Goal: Information Seeking & Learning: Get advice/opinions

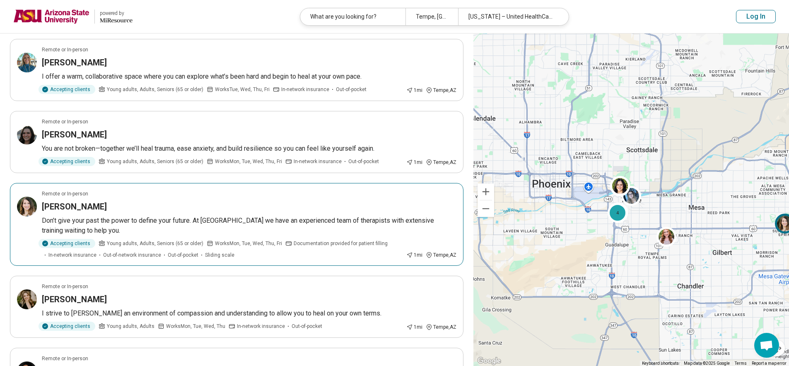
scroll to position [323, 0]
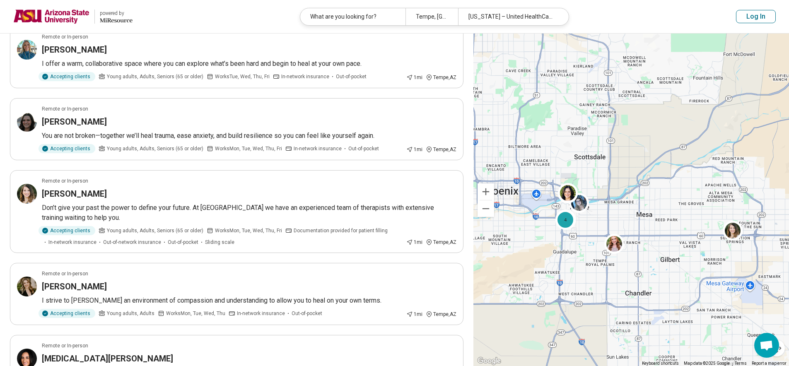
drag, startPoint x: 702, startPoint y: 243, endPoint x: 644, endPoint y: 253, distance: 58.3
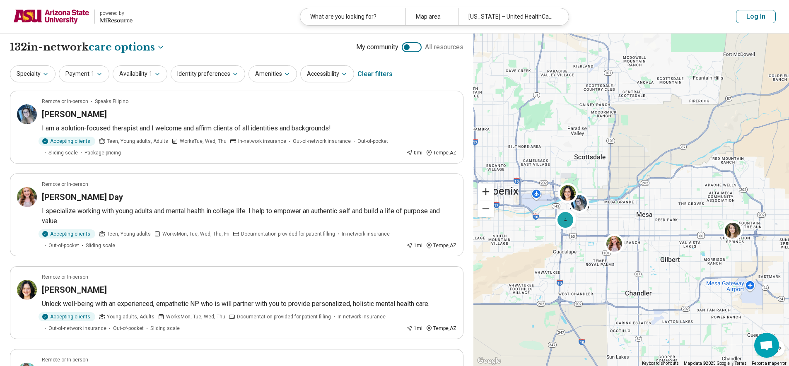
click at [488, 193] on button "Zoom in" at bounding box center [486, 191] width 17 height 17
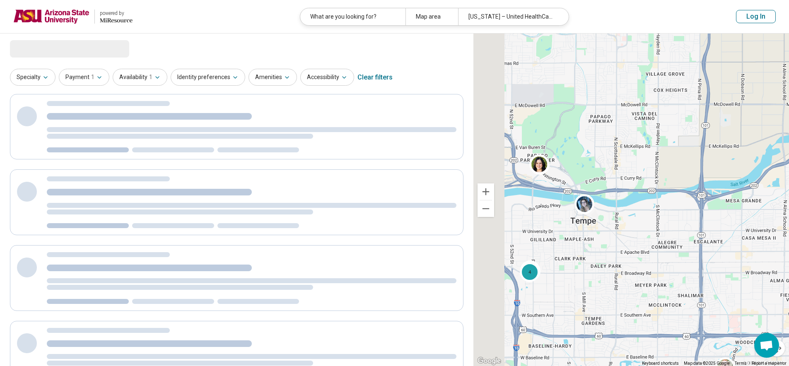
drag, startPoint x: 577, startPoint y: 225, endPoint x: 757, endPoint y: 215, distance: 180.8
click at [757, 215] on div "2 4" at bounding box center [631, 200] width 316 height 333
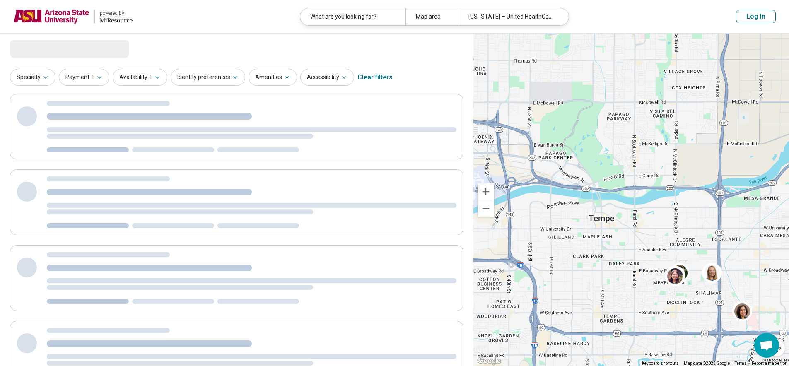
select select "***"
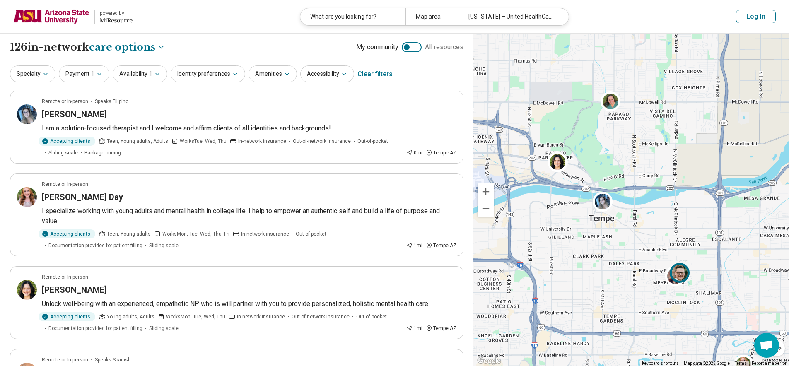
click at [683, 275] on img at bounding box center [680, 273] width 20 height 20
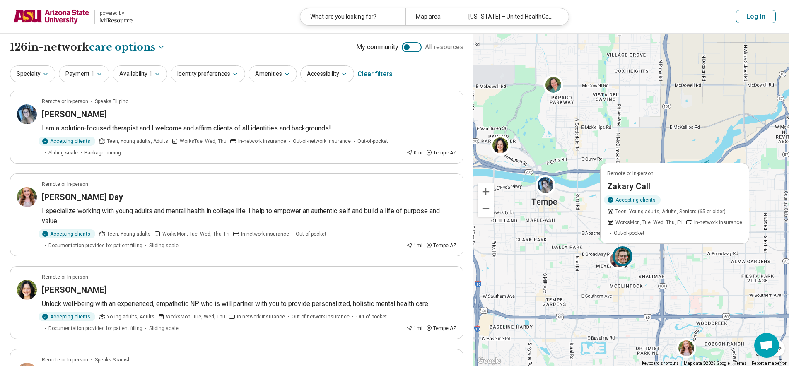
drag, startPoint x: 716, startPoint y: 281, endPoint x: 657, endPoint y: 264, distance: 61.1
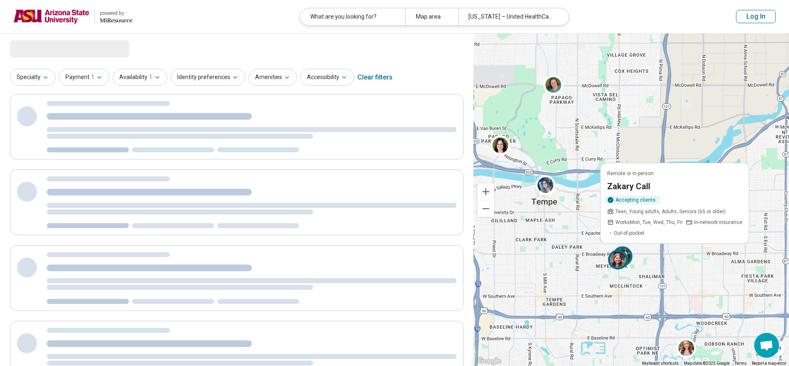
click at [622, 259] on img at bounding box center [618, 260] width 20 height 20
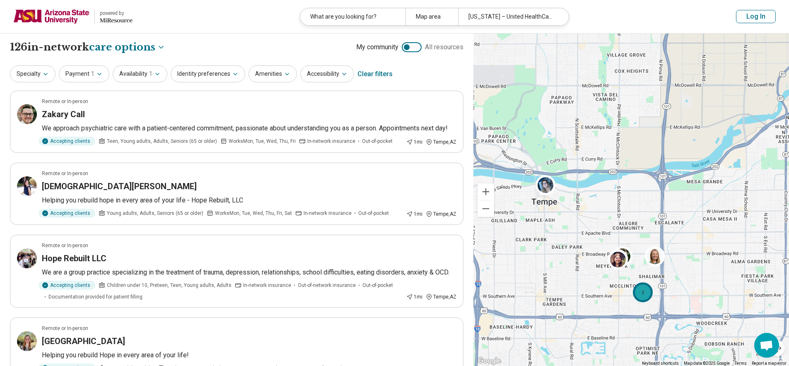
click at [642, 290] on div "2" at bounding box center [643, 292] width 20 height 20
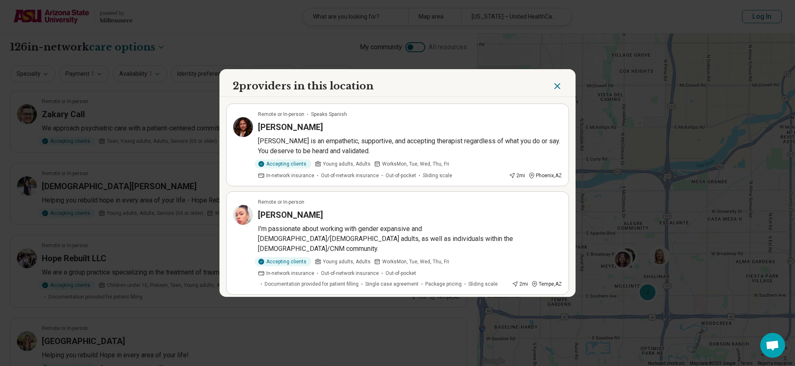
click at [654, 256] on div "2 providers in this location Remote or In-person Speaks Spanish Abigail Verdugo…" at bounding box center [397, 183] width 795 height 366
click at [557, 84] on icon "Close" at bounding box center [557, 86] width 10 height 10
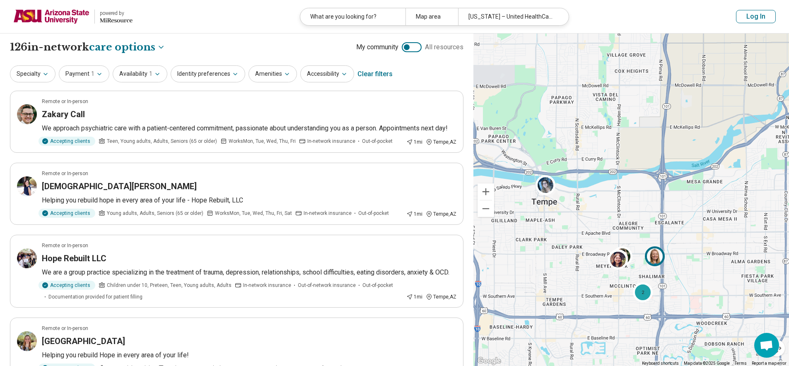
click at [663, 258] on img at bounding box center [655, 256] width 20 height 20
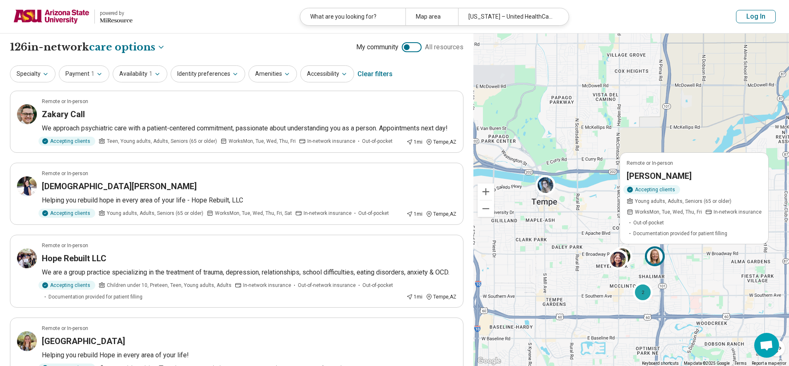
click at [651, 257] on img at bounding box center [655, 256] width 20 height 20
click at [661, 182] on h3 "Tehrina Terry" at bounding box center [659, 176] width 65 height 12
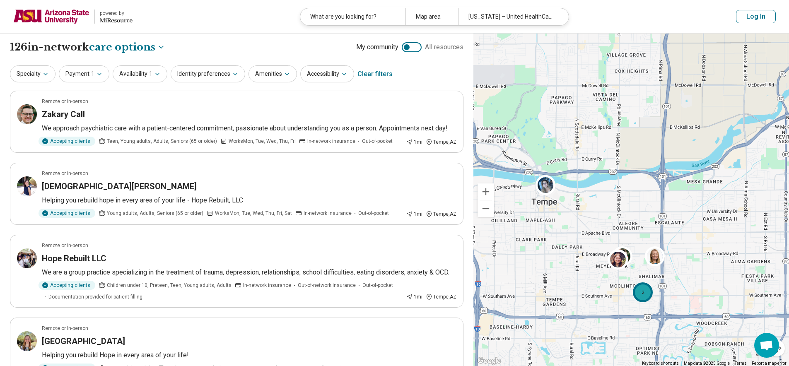
click at [646, 295] on div "2" at bounding box center [643, 292] width 20 height 20
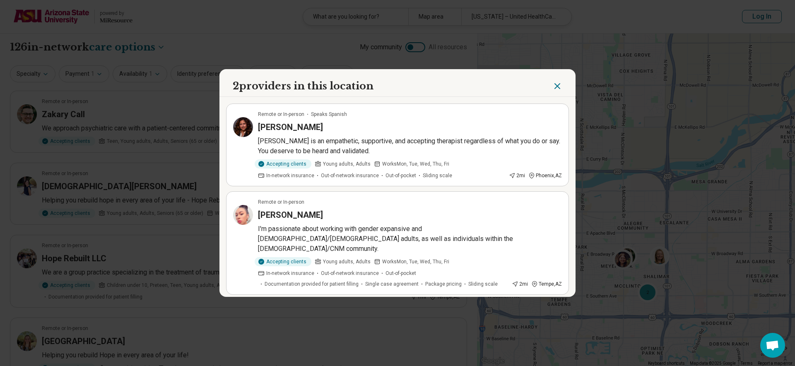
click at [448, 236] on p "I'm passionate about working with gender expansive and [DEMOGRAPHIC_DATA]/[DEMO…" at bounding box center [410, 239] width 304 height 30
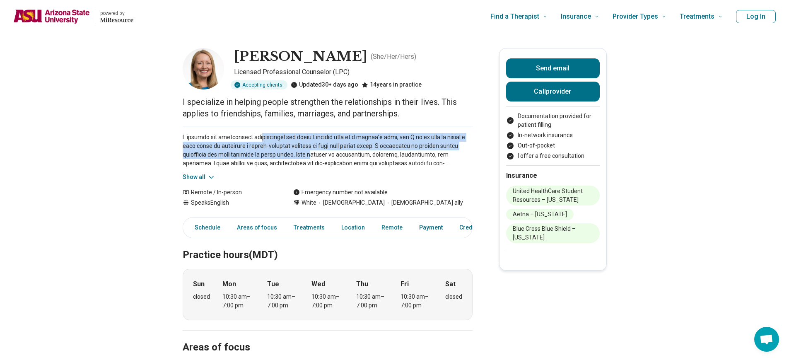
drag, startPoint x: 254, startPoint y: 133, endPoint x: 309, endPoint y: 151, distance: 57.9
click at [309, 151] on p at bounding box center [328, 150] width 290 height 35
click at [315, 233] on link "Treatments" at bounding box center [309, 227] width 41 height 17
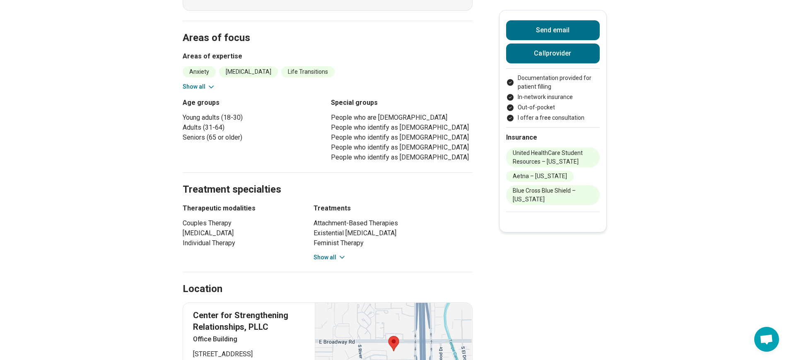
scroll to position [196, 0]
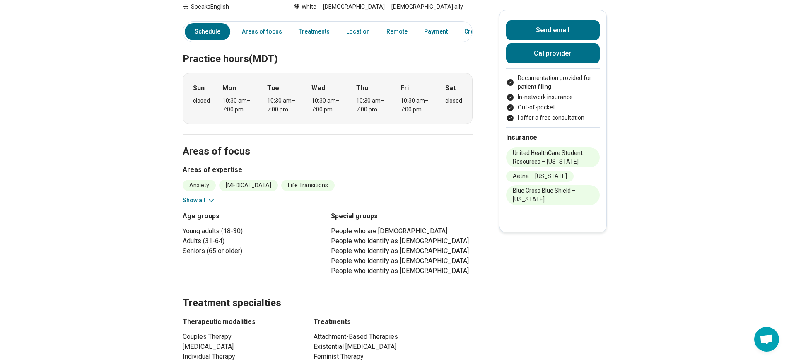
click at [211, 203] on icon at bounding box center [211, 200] width 8 height 8
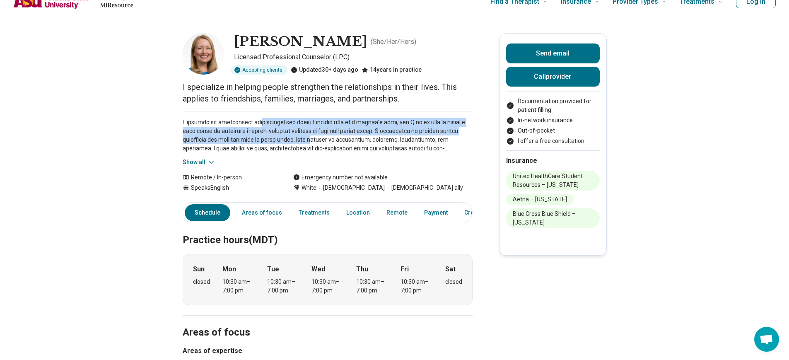
scroll to position [8, 0]
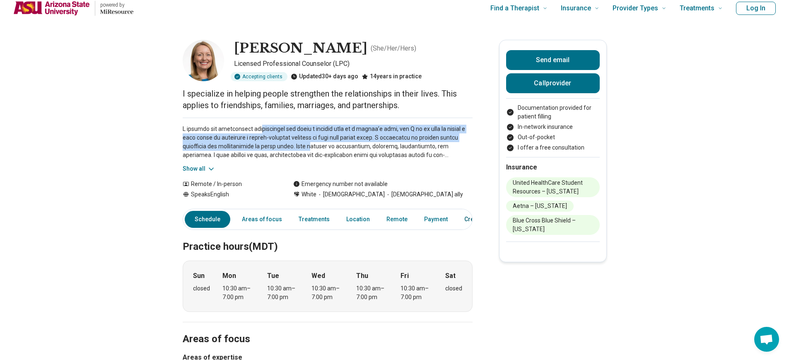
click at [463, 224] on link "Credentials" at bounding box center [479, 219] width 41 height 17
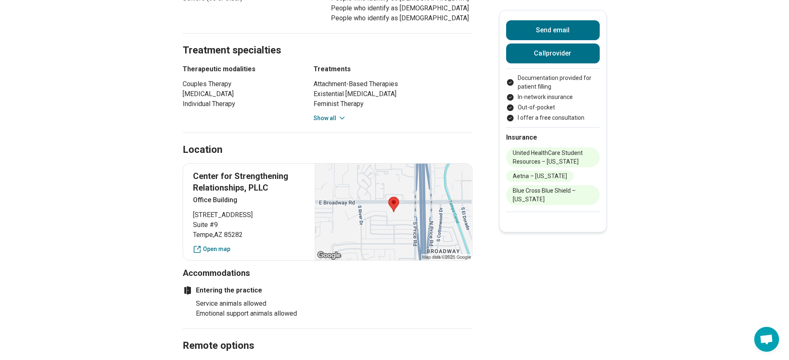
scroll to position [468, 0]
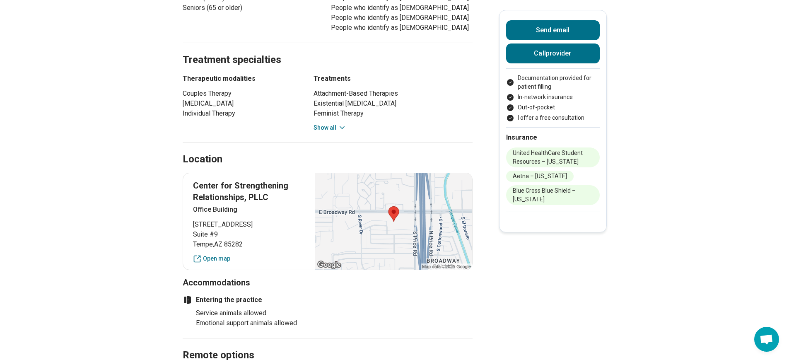
click at [342, 126] on icon at bounding box center [342, 127] width 8 height 8
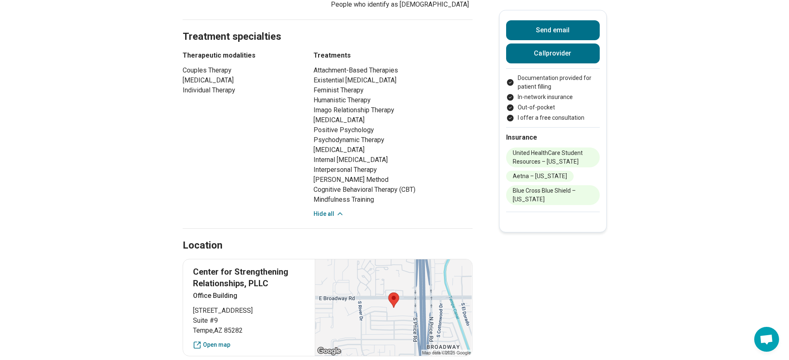
scroll to position [494, 0]
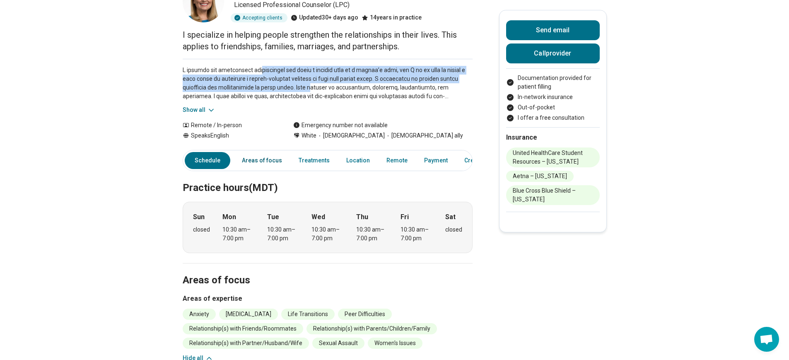
click at [266, 164] on link "Areas of focus" at bounding box center [262, 160] width 50 height 17
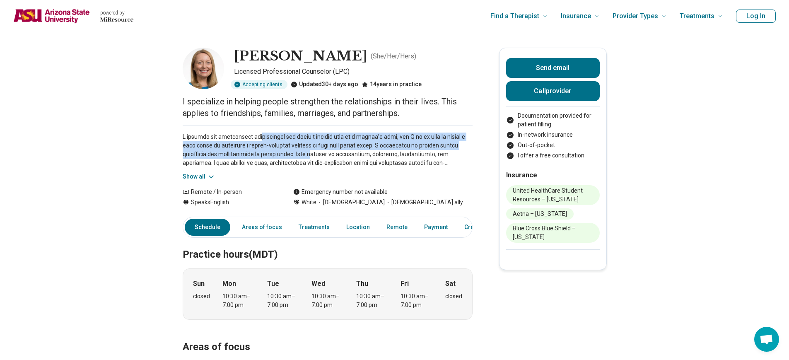
scroll to position [0, 0]
click at [203, 176] on button "Show all" at bounding box center [199, 177] width 33 height 9
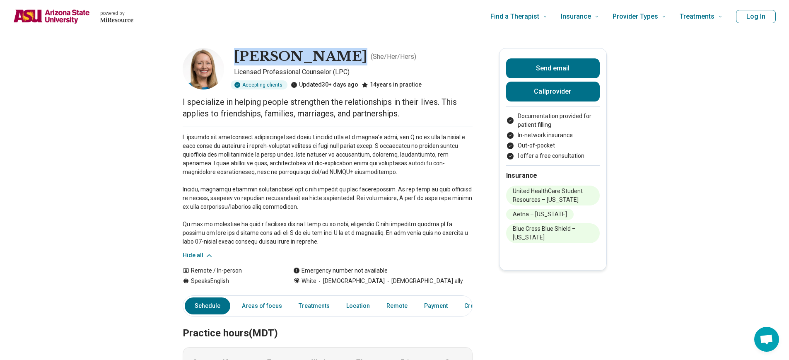
drag, startPoint x: 332, startPoint y: 57, endPoint x: 241, endPoint y: 62, distance: 90.4
click at [241, 62] on h1 "Tehrina Terry" at bounding box center [300, 56] width 133 height 17
copy h1 "Tehrina Terry"
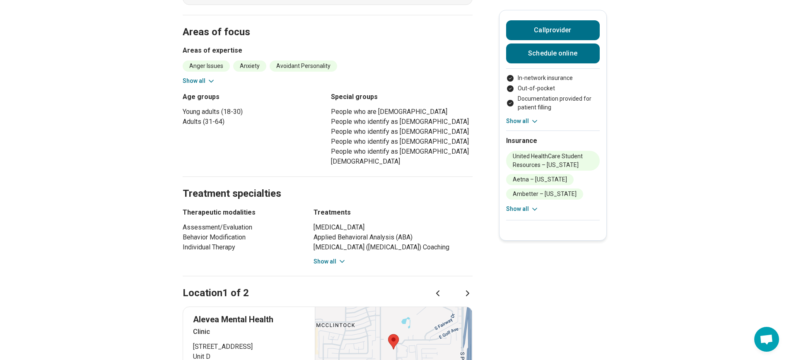
scroll to position [340, 0]
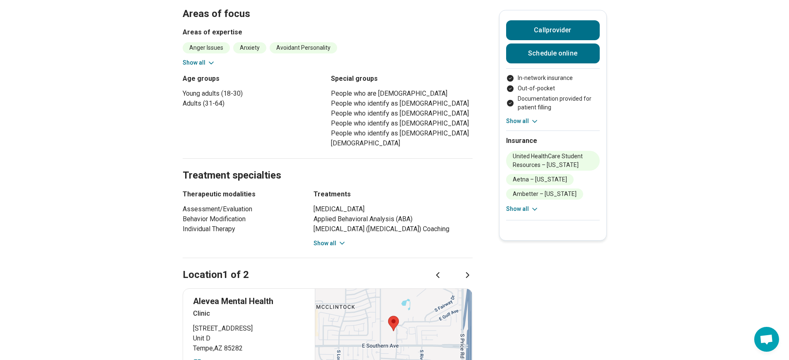
click at [340, 240] on icon at bounding box center [342, 243] width 8 height 8
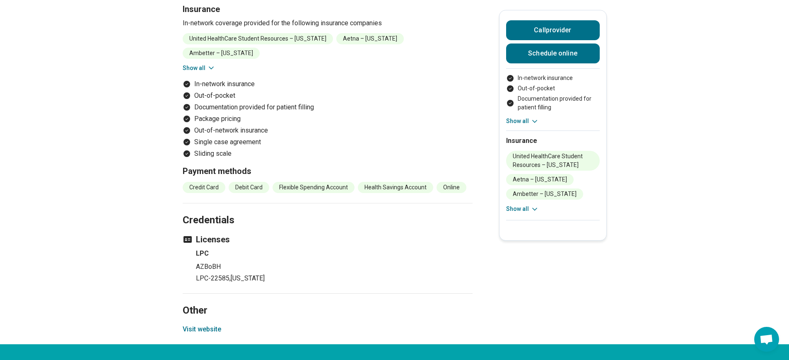
scroll to position [1122, 0]
